Goal: Transaction & Acquisition: Purchase product/service

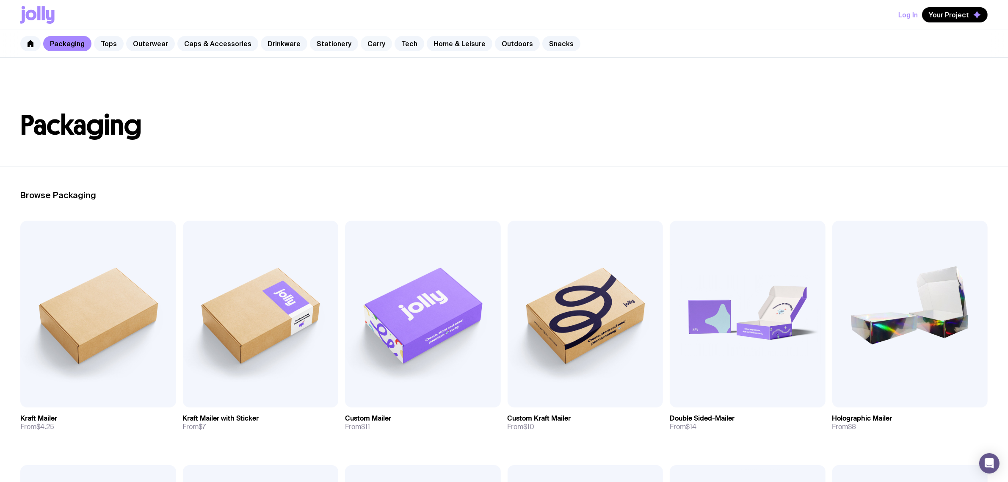
click at [364, 44] on link "Carry" at bounding box center [376, 43] width 31 height 15
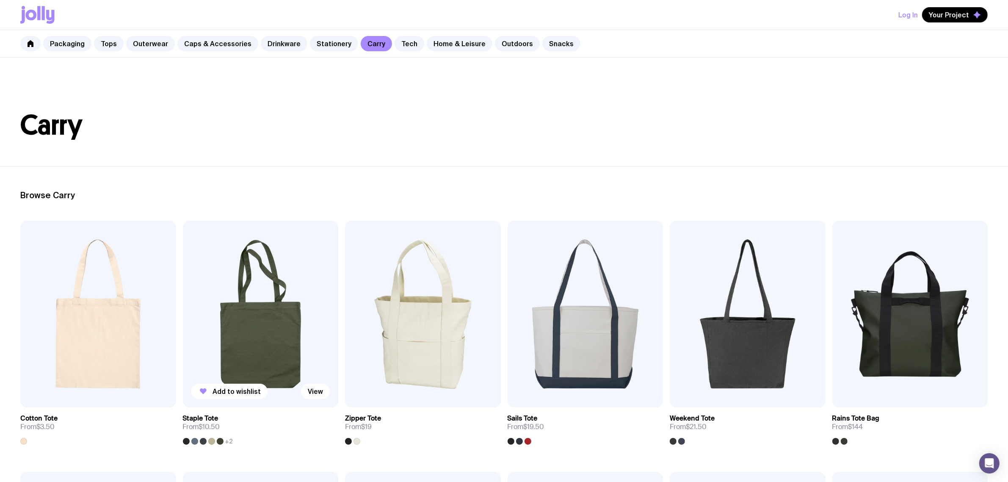
click at [238, 322] on img at bounding box center [261, 313] width 156 height 187
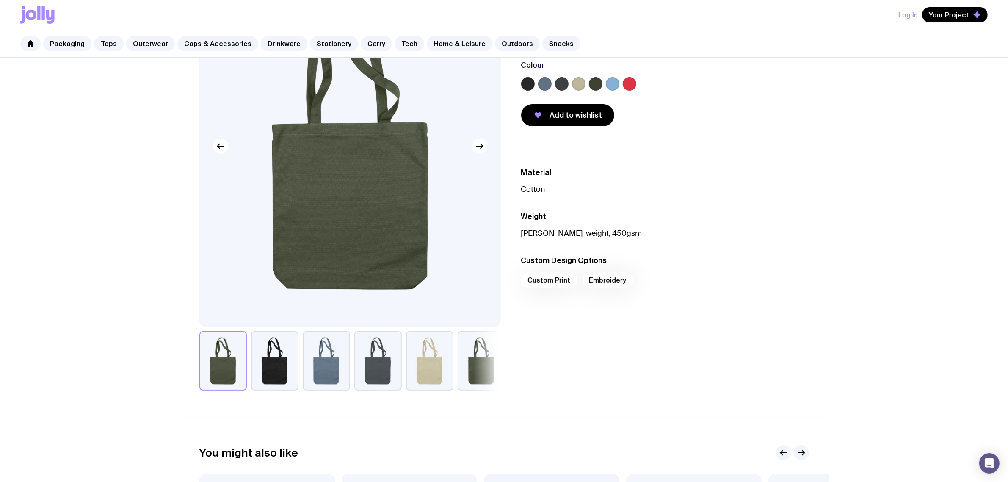
click at [388, 364] on button "button" at bounding box center [377, 360] width 47 height 59
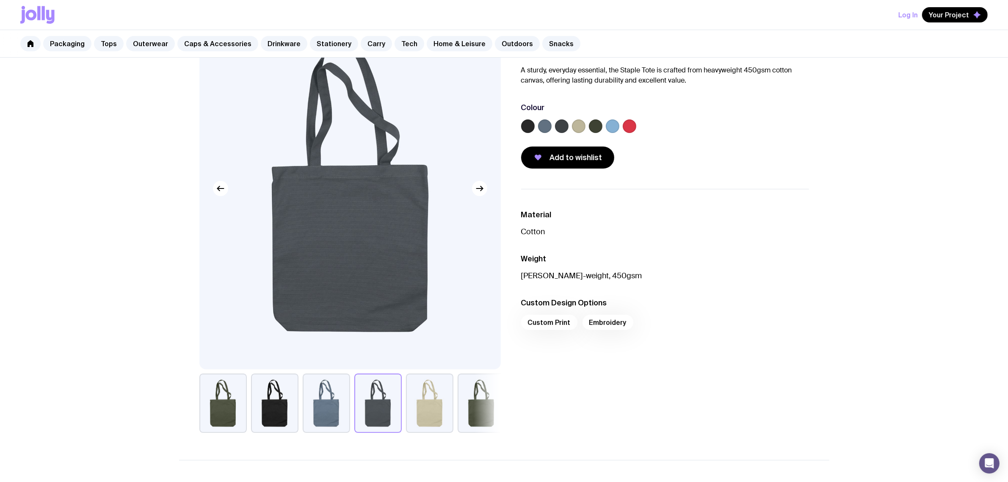
scroll to position [53, 0]
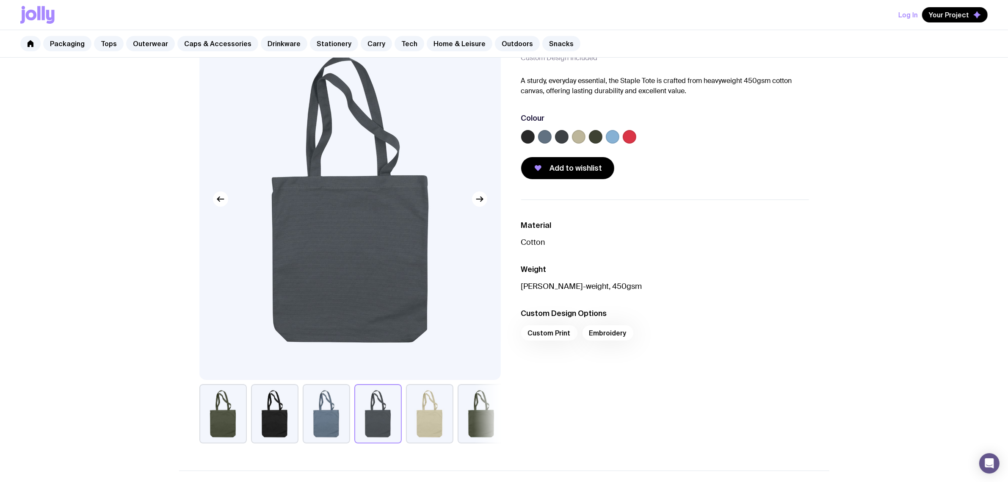
click at [654, 227] on h3 "Material" at bounding box center [665, 225] width 288 height 10
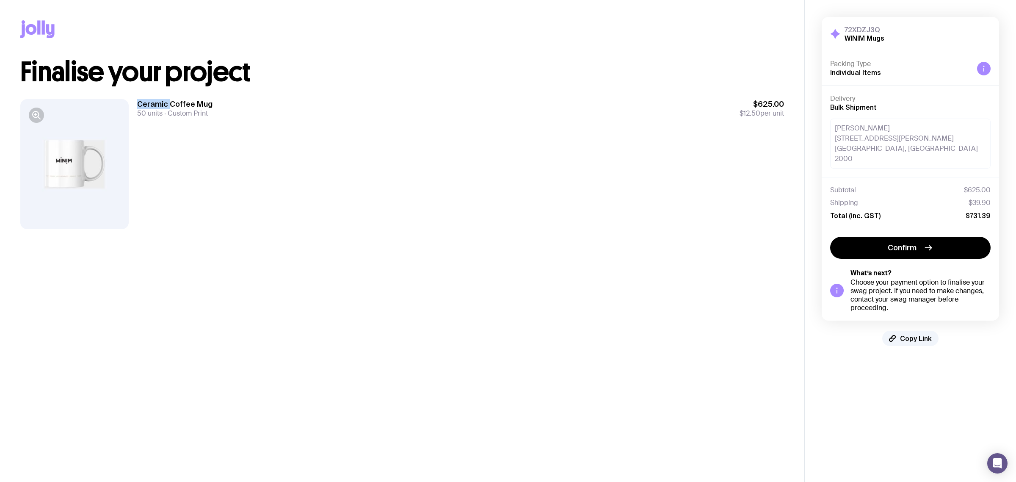
click at [66, 170] on div at bounding box center [74, 164] width 108 height 130
click at [199, 161] on div "Ceramic Coffee Mug 50 units Custom Print $625.00 $12.50 per unit" at bounding box center [460, 164] width 647 height 130
click at [290, 150] on div "Ceramic Coffee Mug 50 units Custom Print $625.00 $12.50 per unit" at bounding box center [460, 164] width 647 height 130
click at [35, 121] on button "button" at bounding box center [36, 114] width 15 height 15
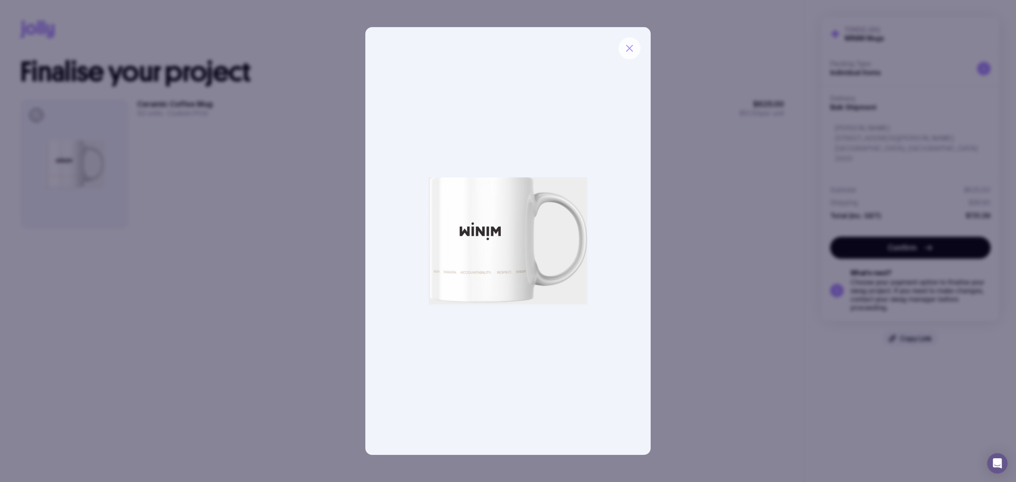
click at [631, 51] on icon "button" at bounding box center [629, 48] width 10 height 10
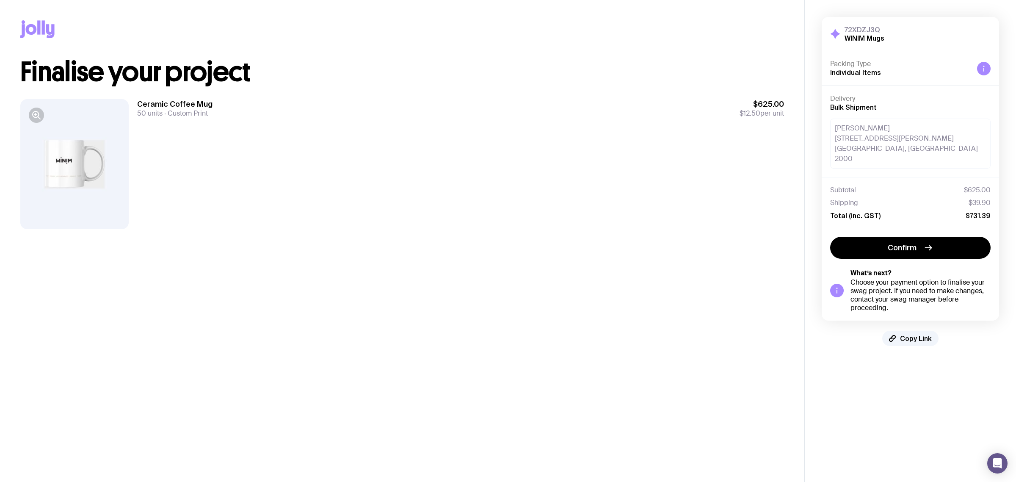
click at [580, 320] on main "Copy Link Finalise your project Ceramic Coffee Mug 50 units Custom Print $625.0…" at bounding box center [402, 241] width 804 height 482
click at [60, 171] on div at bounding box center [74, 164] width 108 height 130
click at [70, 166] on div at bounding box center [74, 164] width 108 height 130
click at [38, 120] on button "button" at bounding box center [36, 114] width 15 height 15
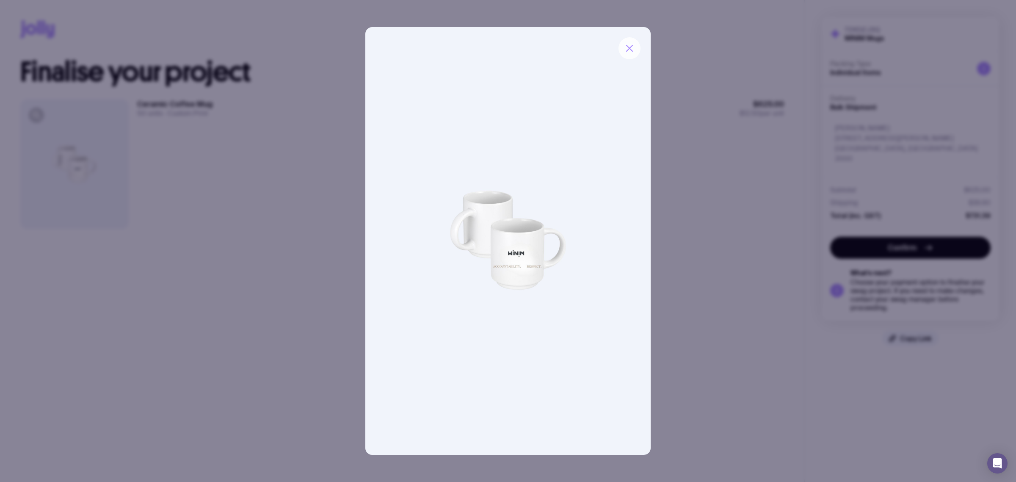
click at [629, 45] on icon "button" at bounding box center [629, 48] width 10 height 10
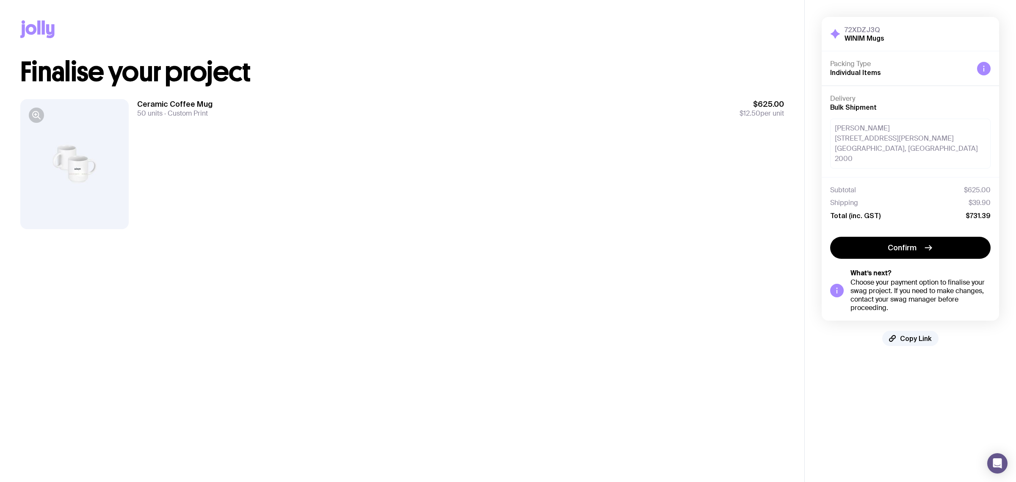
click at [358, 206] on div "Ceramic Coffee Mug 50 units Custom Print $625.00 $12.50 per unit" at bounding box center [460, 164] width 647 height 130
click at [907, 334] on span "Copy Link" at bounding box center [916, 338] width 32 height 8
